Goal: Task Accomplishment & Management: Use online tool/utility

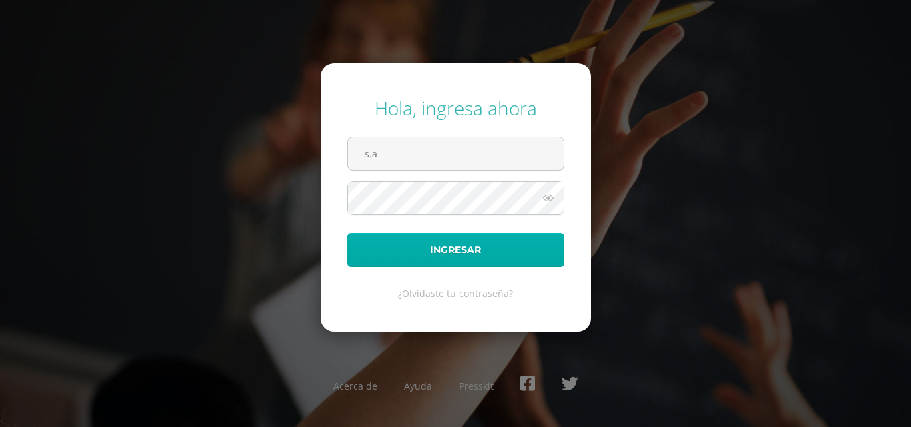
type input "[PERSON_NAME][EMAIL_ADDRESS][DOMAIN_NAME]"
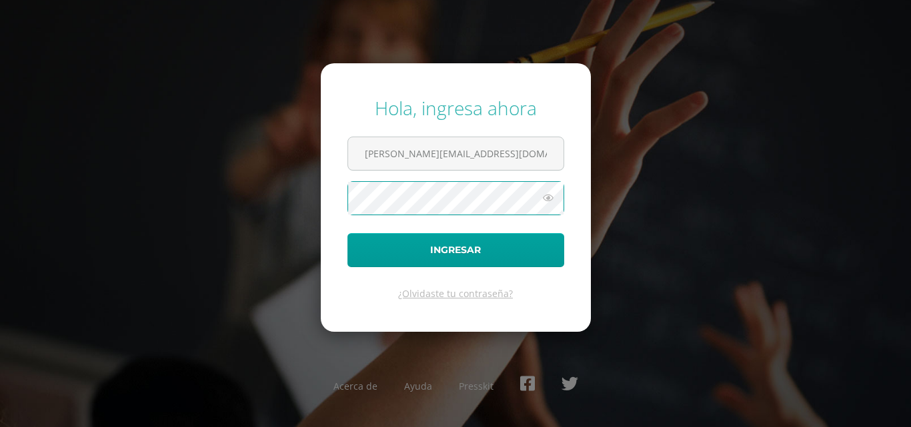
click at [548, 199] on icon at bounding box center [547, 198] width 17 height 16
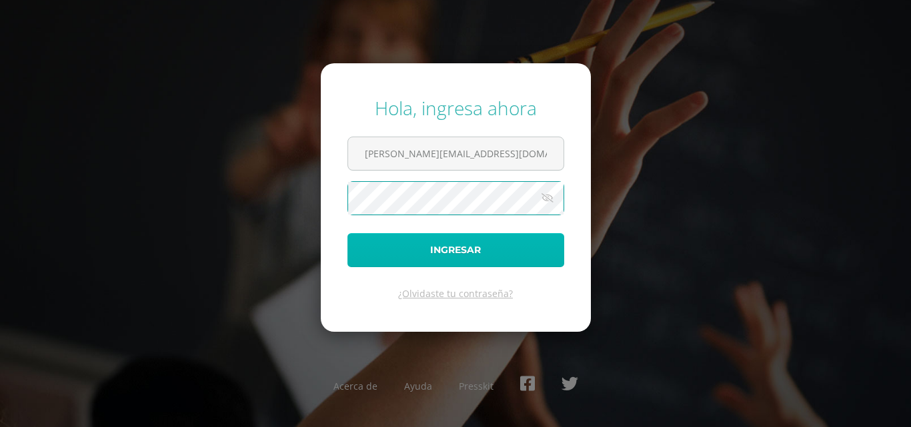
click at [475, 256] on button "Ingresar" at bounding box center [455, 250] width 217 height 34
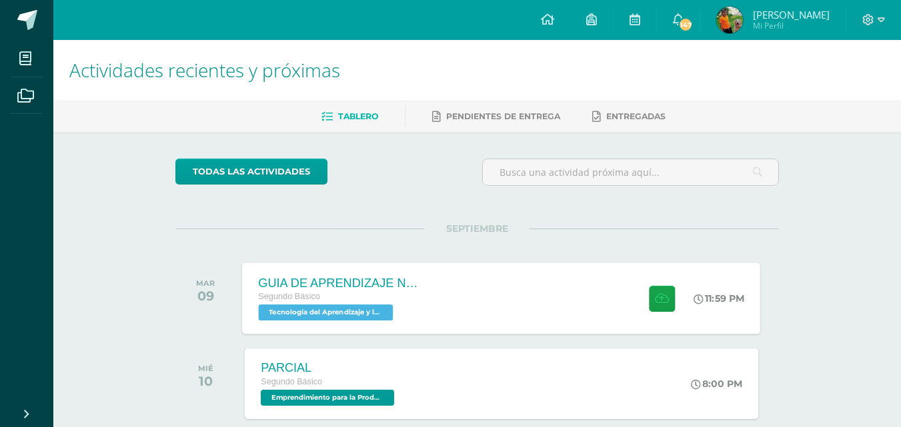
click at [454, 277] on div "GUIA DE APRENDIZAJE NO 3 Segundo Básico Tecnología del Aprendizaje y la Comunic…" at bounding box center [502, 298] width 518 height 71
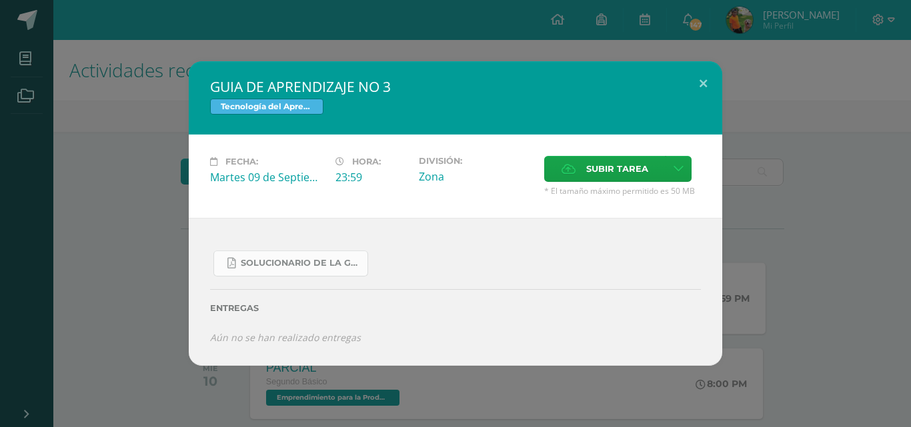
click at [341, 260] on span "SOLUCIONARIO DE LA GUIA 3 FUNCIONES..pdf" at bounding box center [301, 263] width 120 height 11
